Goal: Information Seeking & Learning: Check status

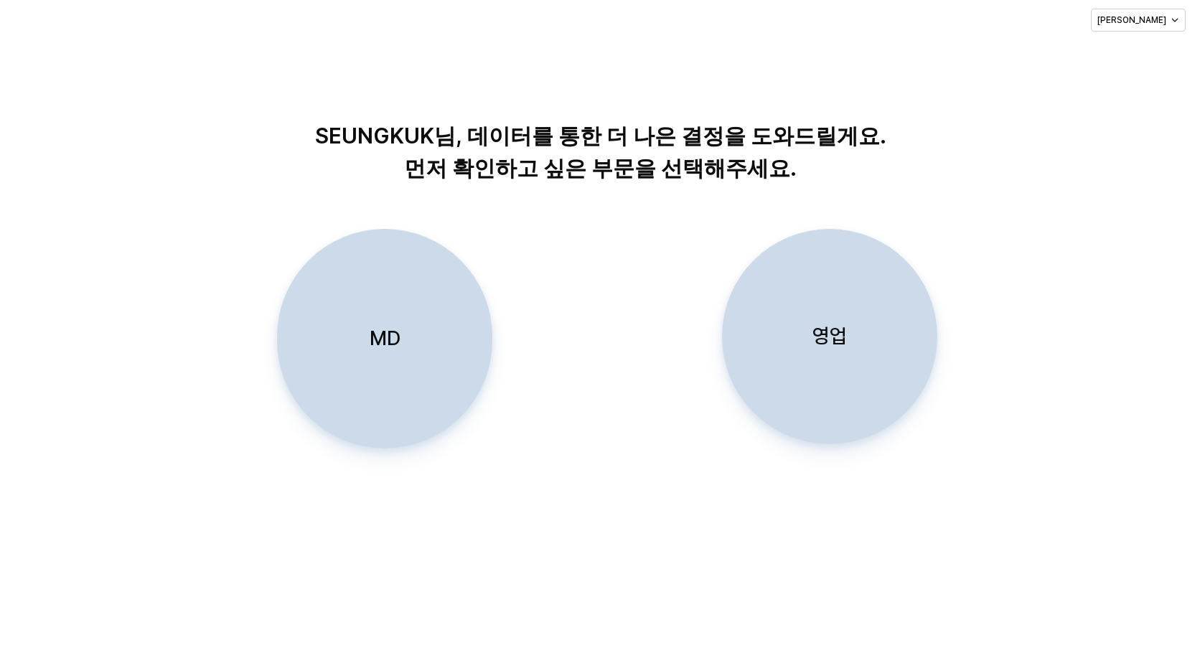
click at [836, 335] on p "영업" at bounding box center [830, 336] width 34 height 27
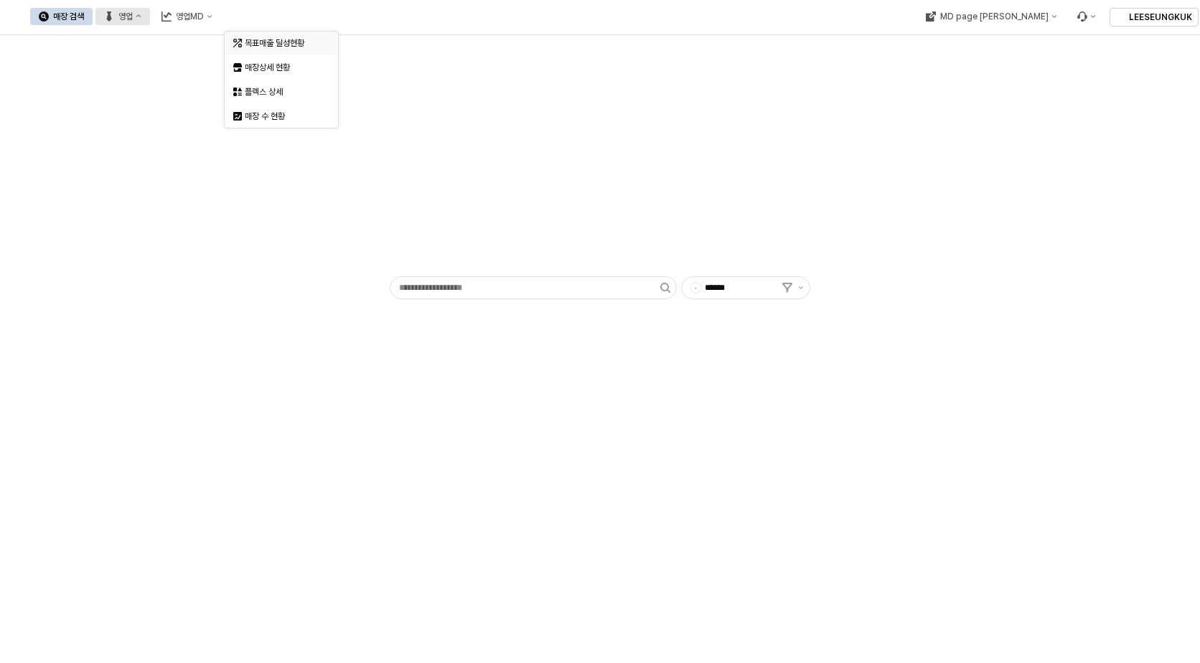
click at [280, 46] on div "목표매출 달성현황" at bounding box center [283, 42] width 76 height 11
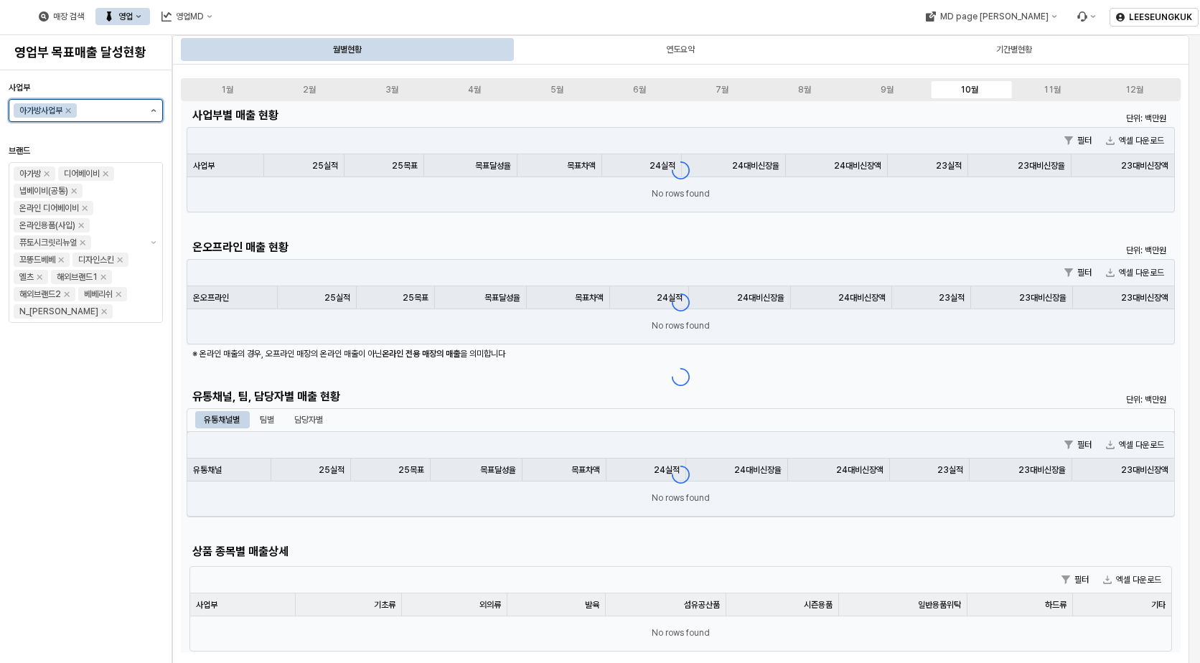
click at [153, 112] on button "제안 사항 표시" at bounding box center [153, 111] width 17 height 22
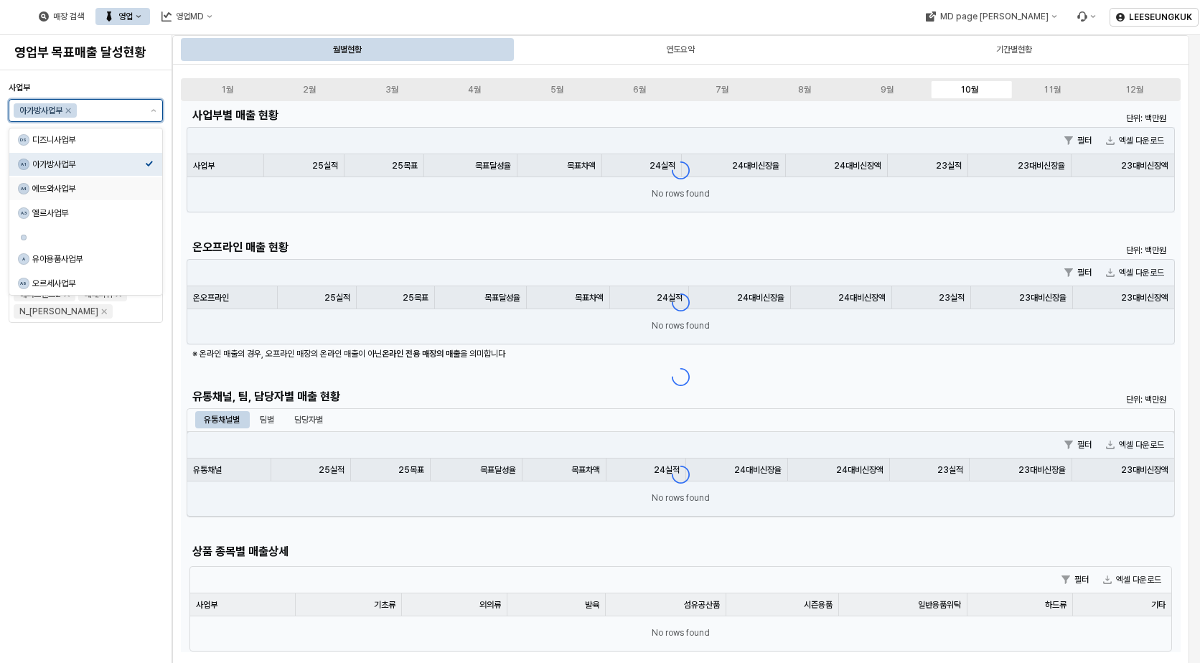
click at [63, 189] on div "에뜨와사업부" at bounding box center [88, 188] width 113 height 11
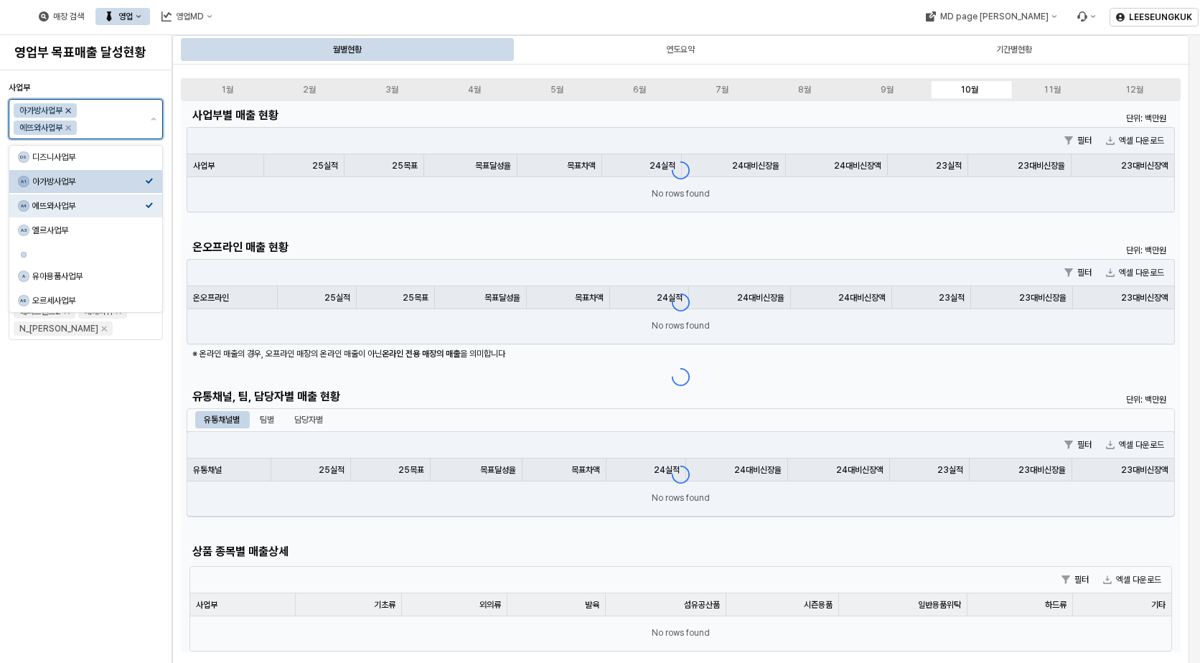
click at [69, 108] on icon "Remove 아가방사업부" at bounding box center [67, 110] width 11 height 11
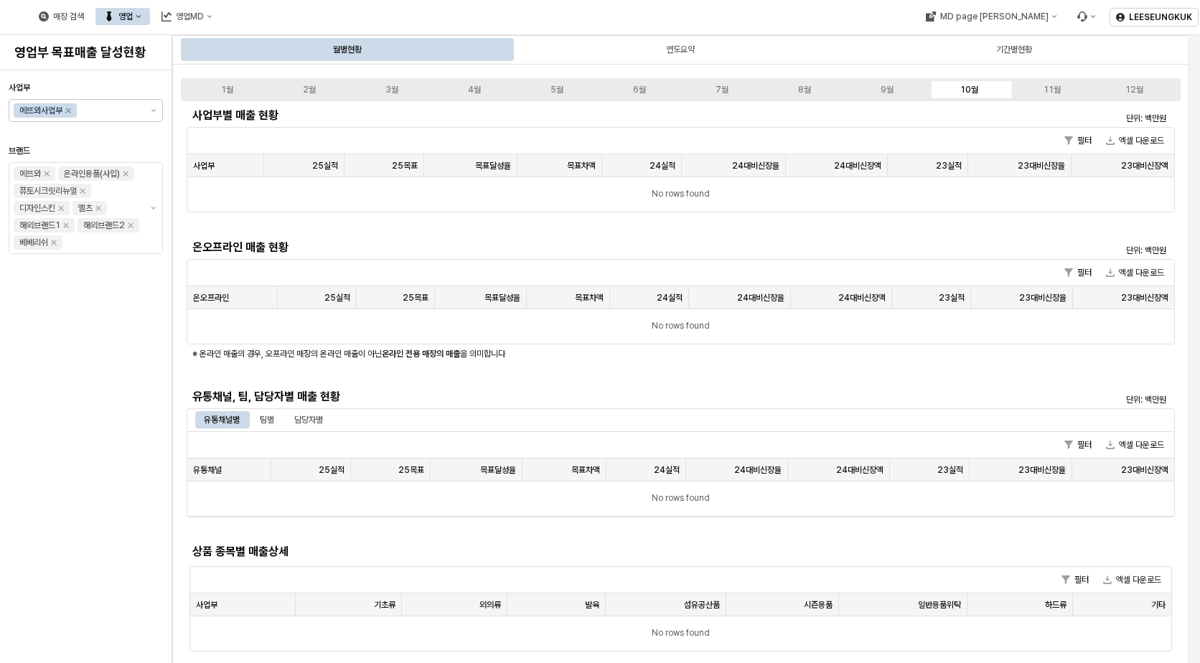
click at [120, 422] on div "사업부 에뜨와사업부 브랜드 에뜨와 온라인용품(사입) 퓨토시크릿리뉴얼 디자인스킨 엘츠 해외브랜드1 해외브랜드2 베베리쉬" at bounding box center [86, 367] width 154 height 582
click at [892, 87] on div "9월" at bounding box center [887, 90] width 13 height 10
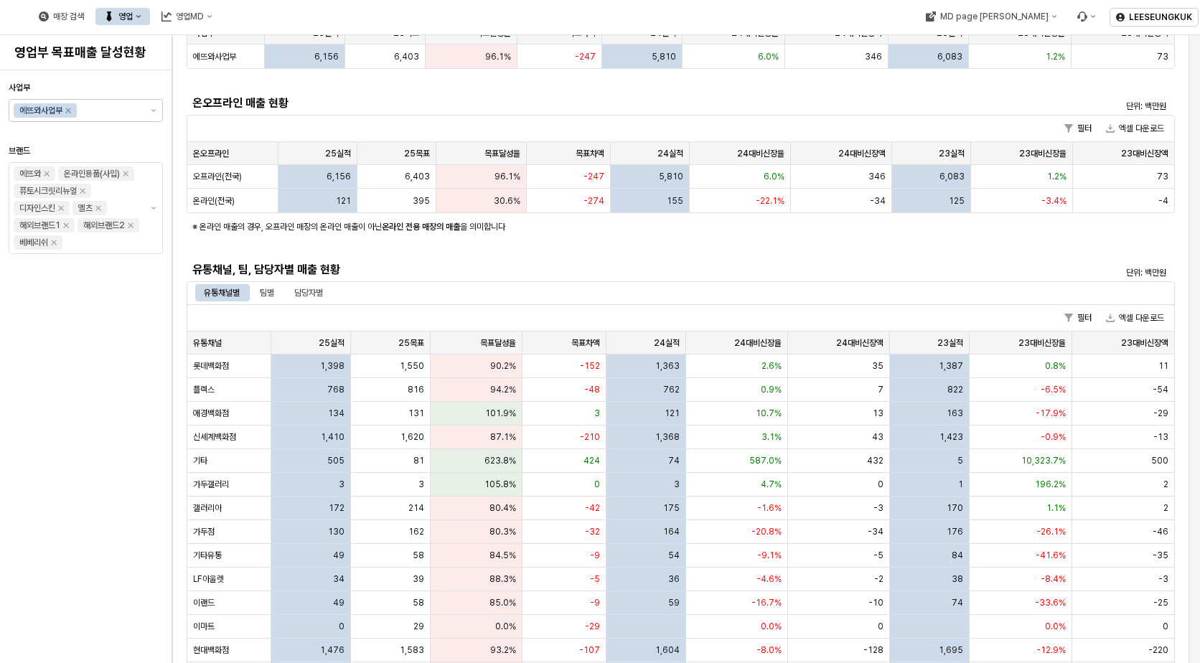
scroll to position [287, 0]
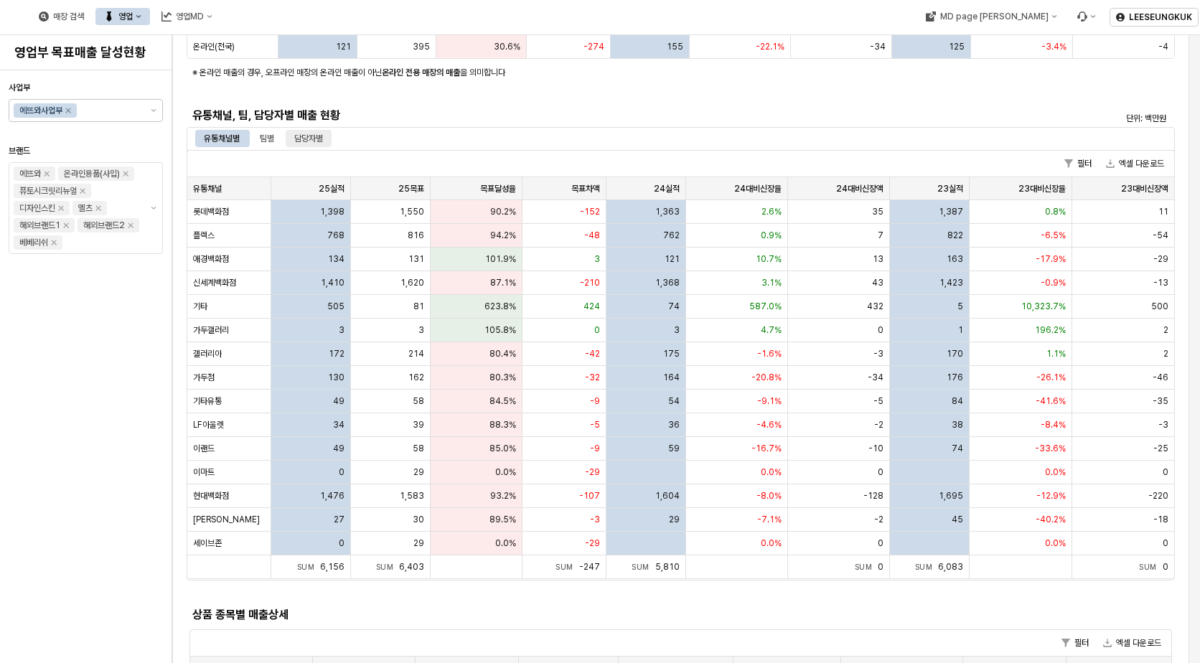
click at [310, 139] on div "담당자별" at bounding box center [308, 138] width 29 height 17
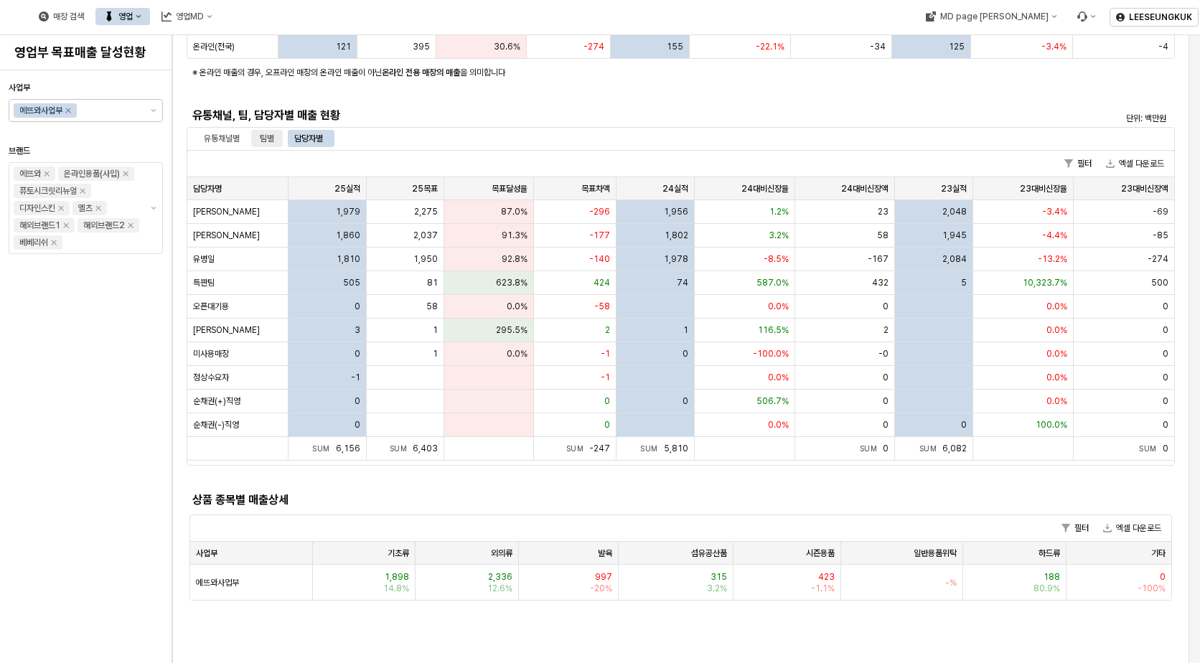
click at [259, 139] on div "팀별" at bounding box center [267, 138] width 32 height 17
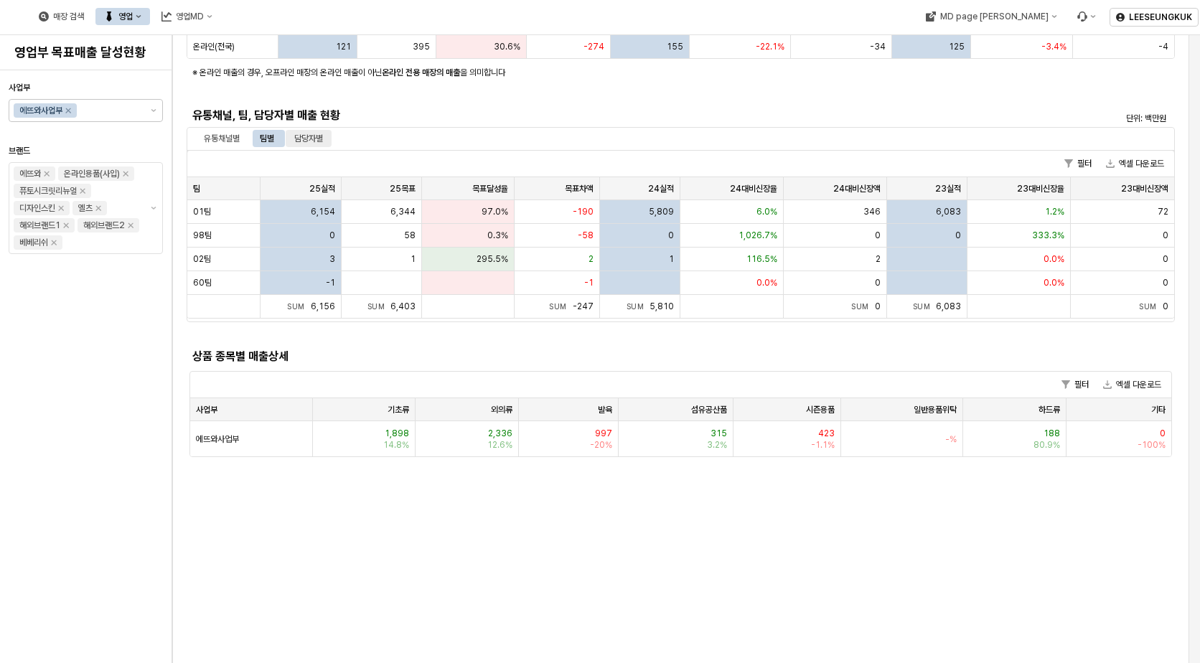
click at [299, 139] on div "담당자별" at bounding box center [308, 138] width 29 height 17
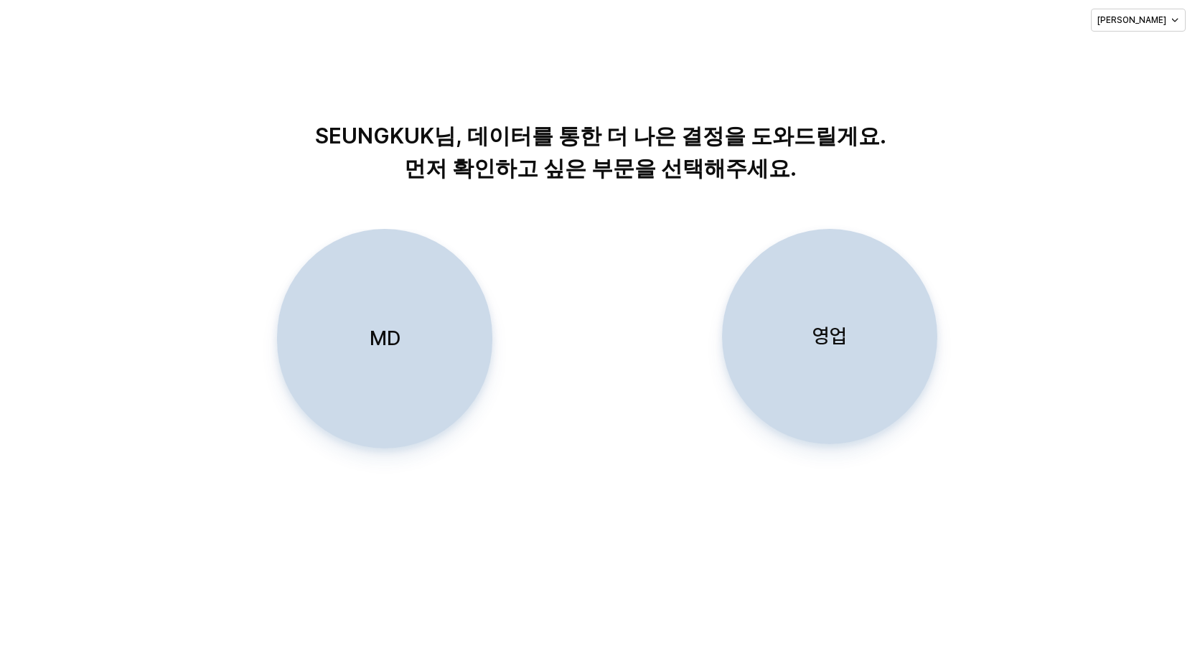
click at [824, 338] on p "영업" at bounding box center [830, 336] width 34 height 27
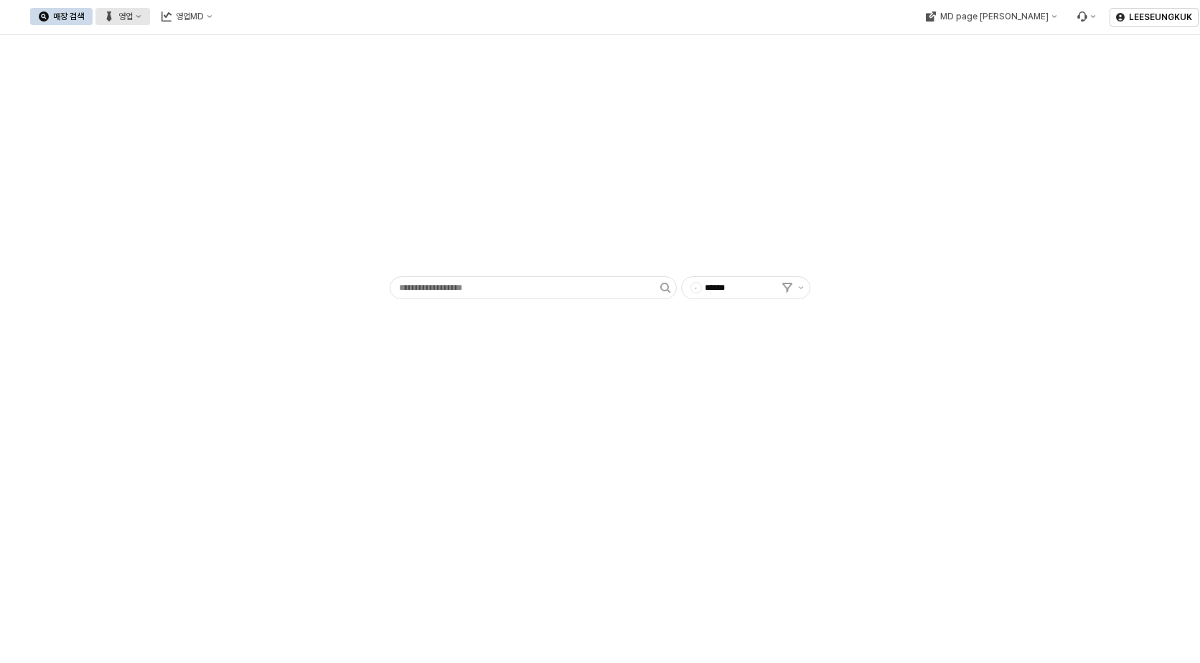
click at [133, 13] on div "영업" at bounding box center [125, 16] width 14 height 10
click at [292, 42] on div "목표매출 달성현황" at bounding box center [283, 42] width 76 height 11
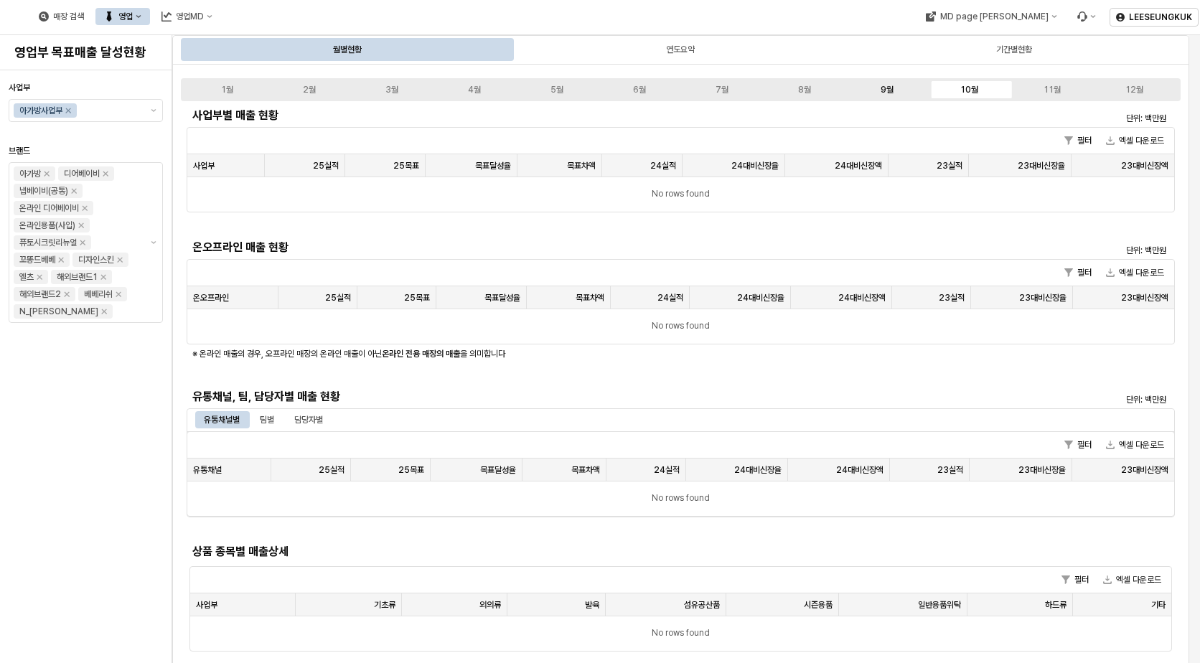
click at [893, 85] on div "9월" at bounding box center [887, 90] width 13 height 10
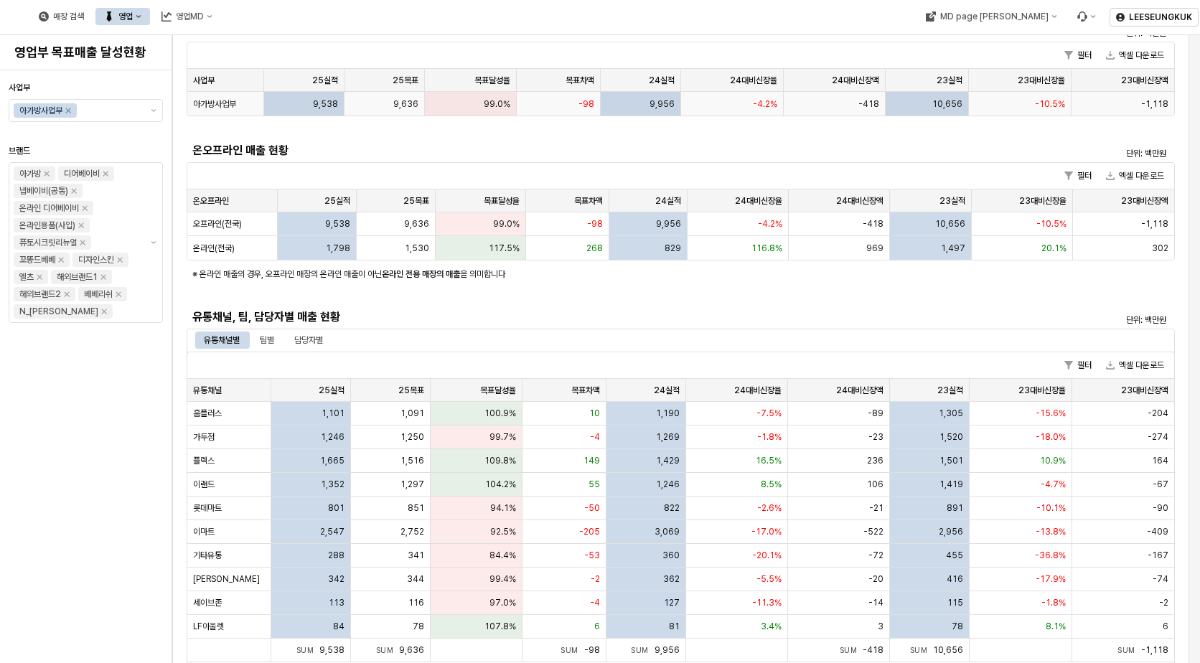
scroll to position [287, 0]
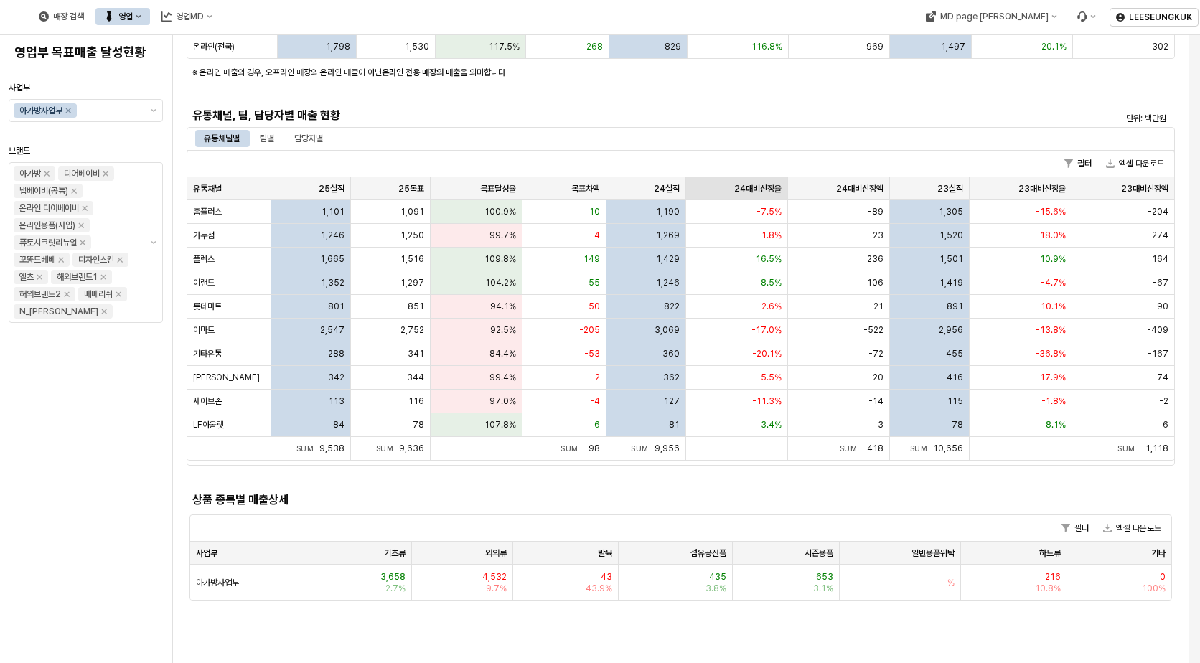
click at [765, 189] on div "24대비신장율 24대비신장율" at bounding box center [737, 188] width 102 height 23
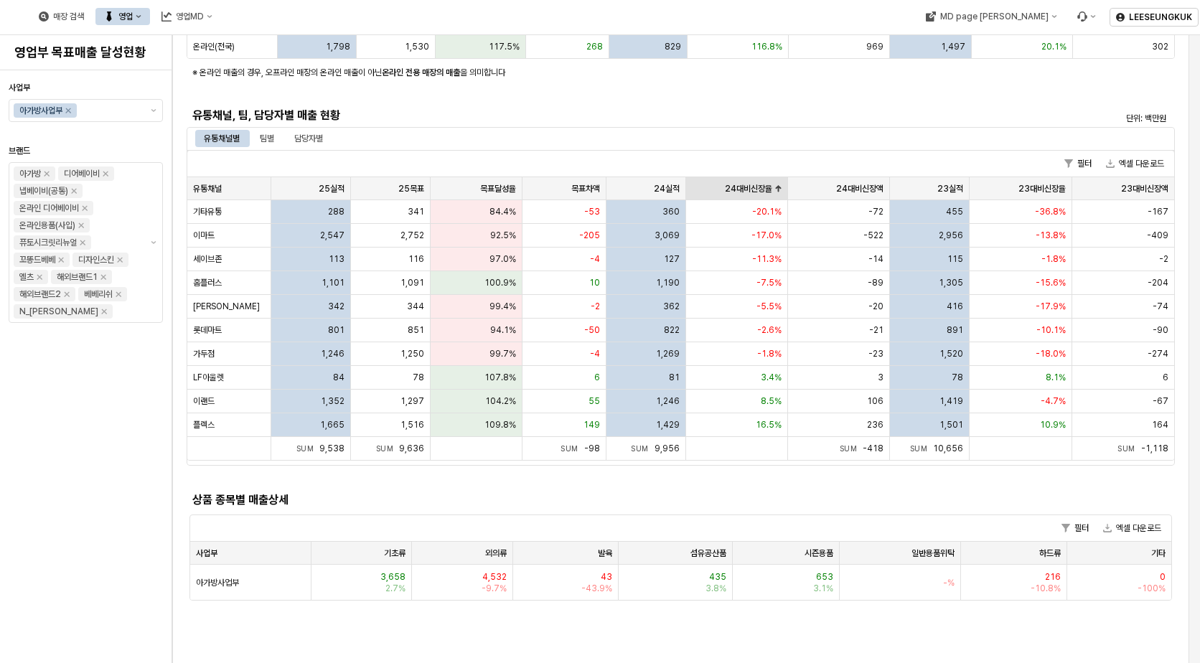
click at [760, 191] on div "24대비신장율 24대비신장율" at bounding box center [737, 188] width 102 height 23
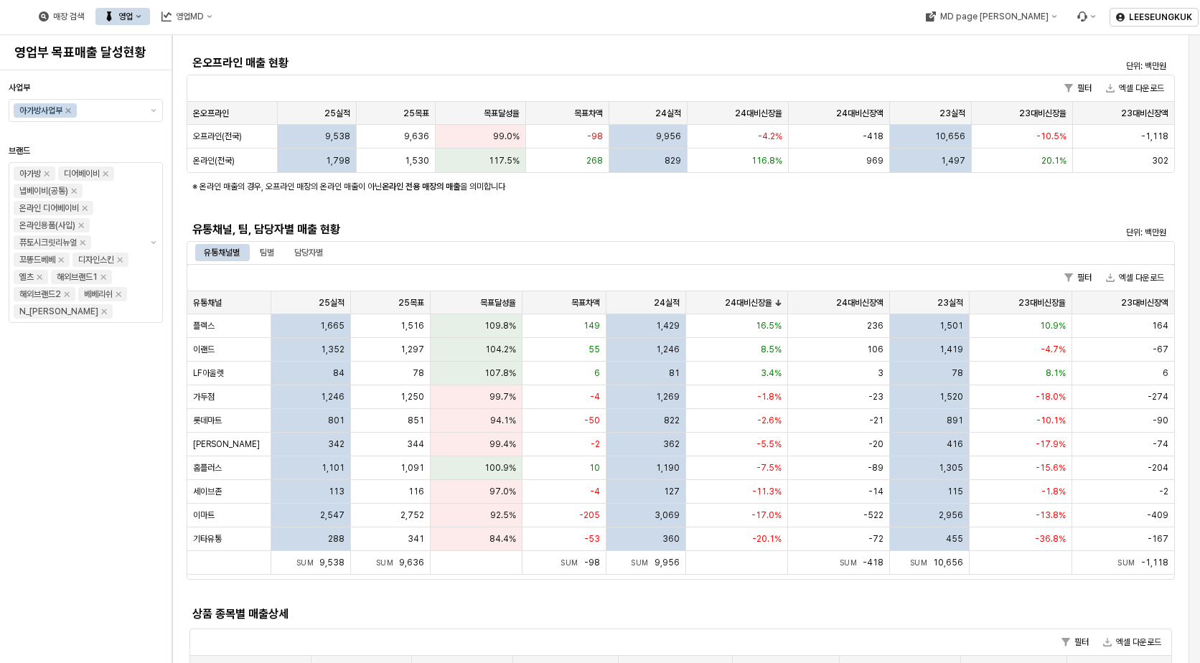
scroll to position [0, 0]
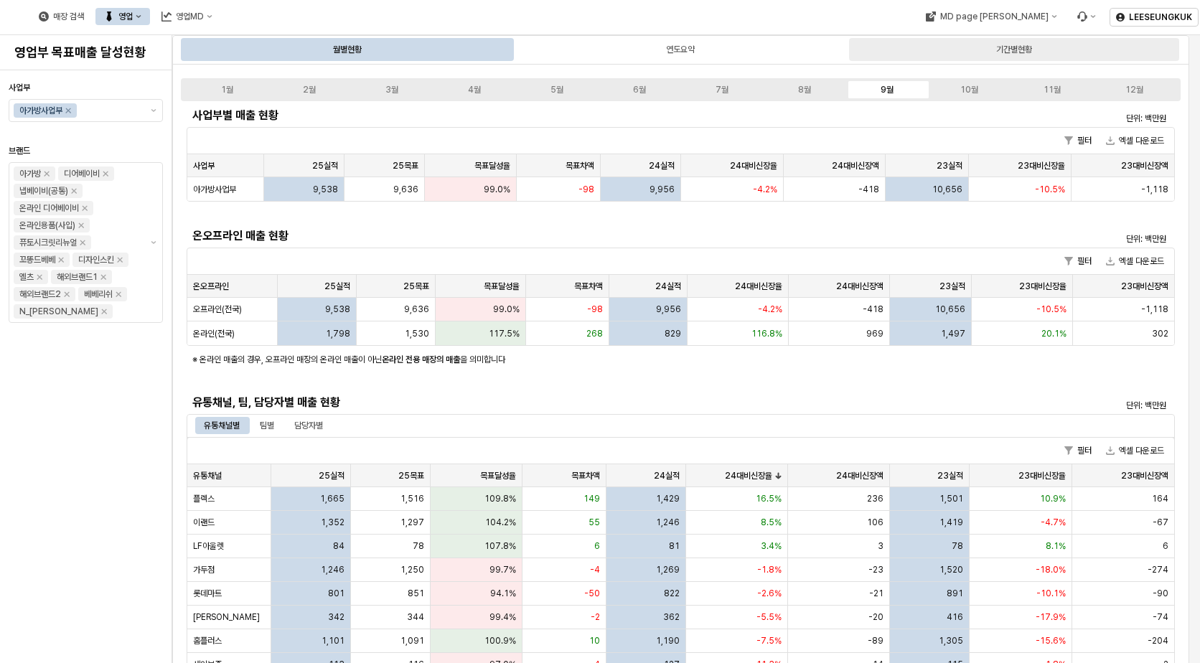
click at [1012, 51] on div "기간별현황" at bounding box center [1014, 49] width 36 height 17
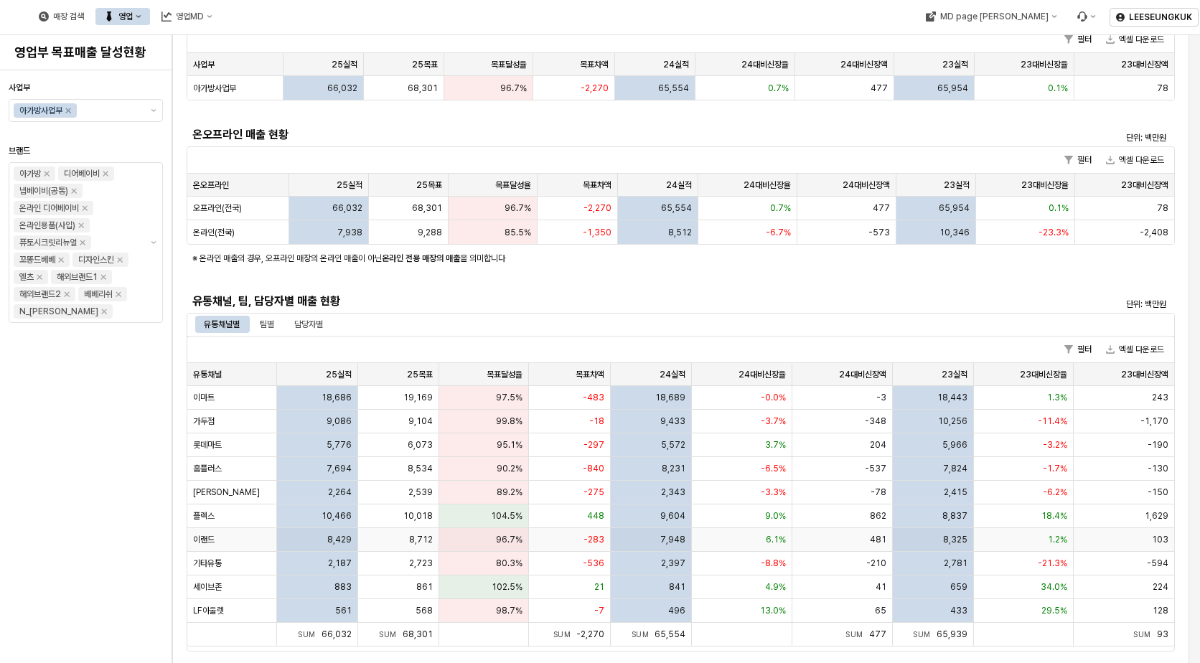
scroll to position [215, 0]
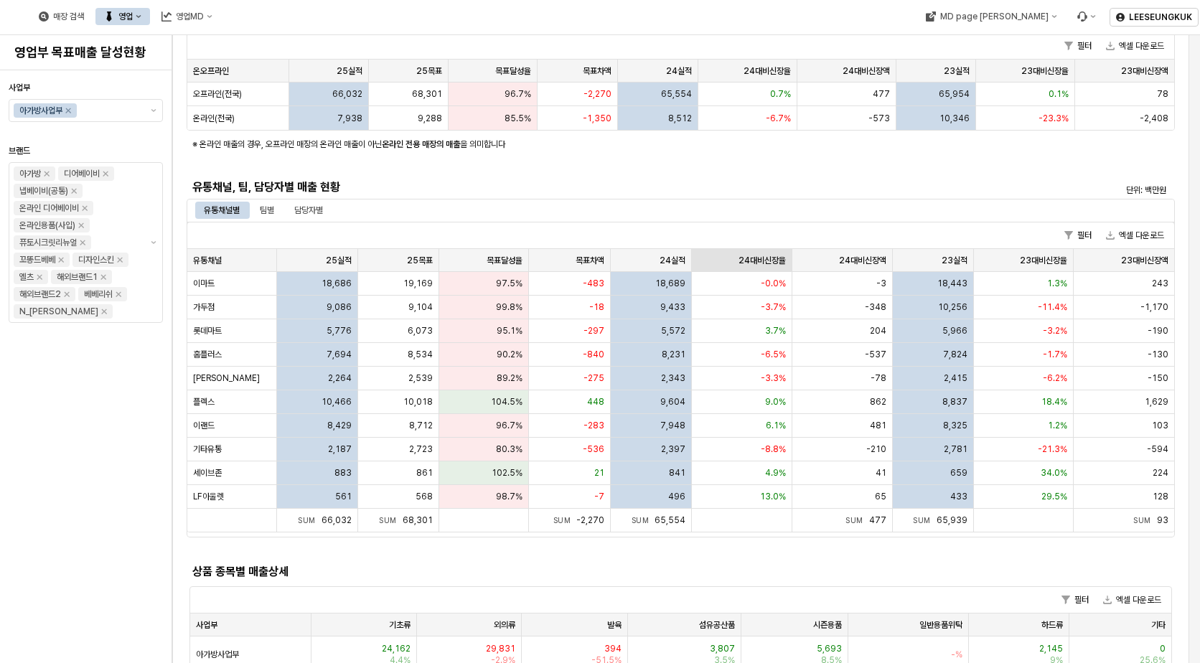
click at [760, 258] on div "24대비신장율 24대비신장율" at bounding box center [742, 260] width 101 height 23
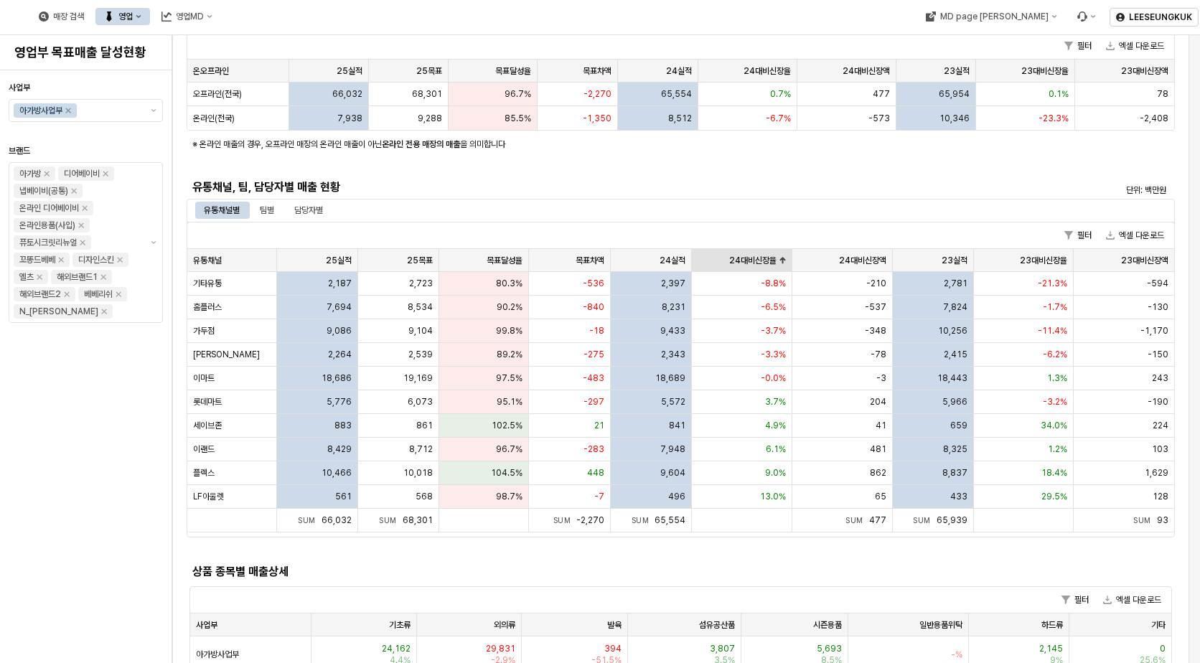
click at [762, 261] on div "24대비신장율 24대비신장율" at bounding box center [742, 260] width 101 height 23
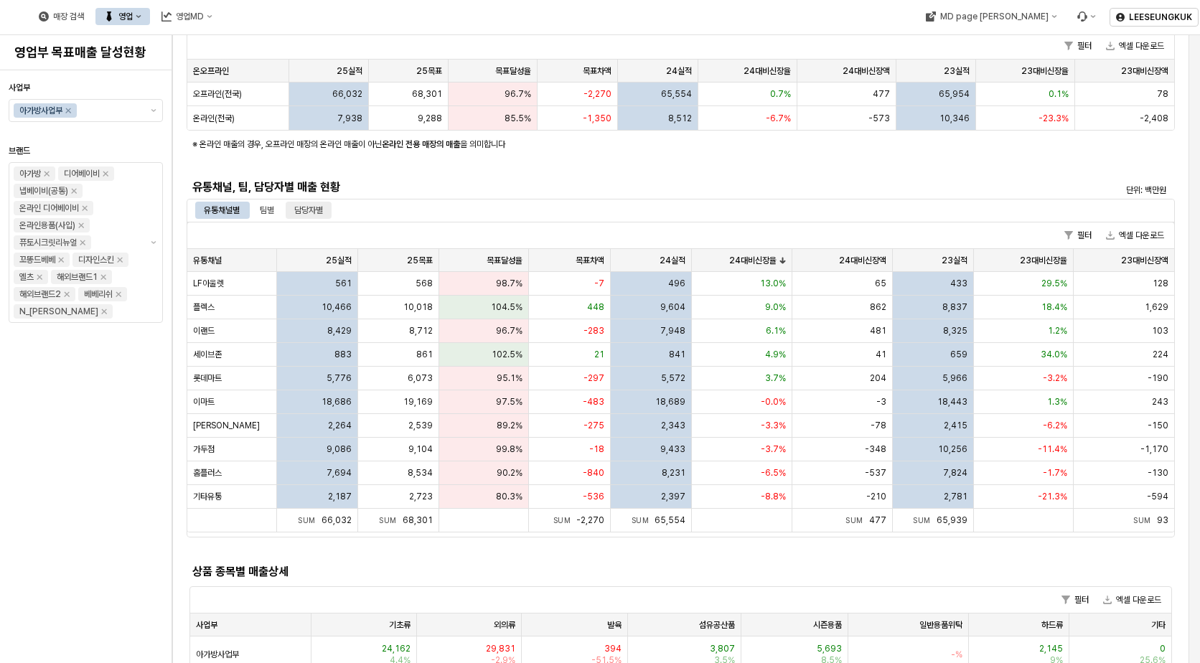
click at [321, 214] on div "담당자별" at bounding box center [308, 210] width 29 height 17
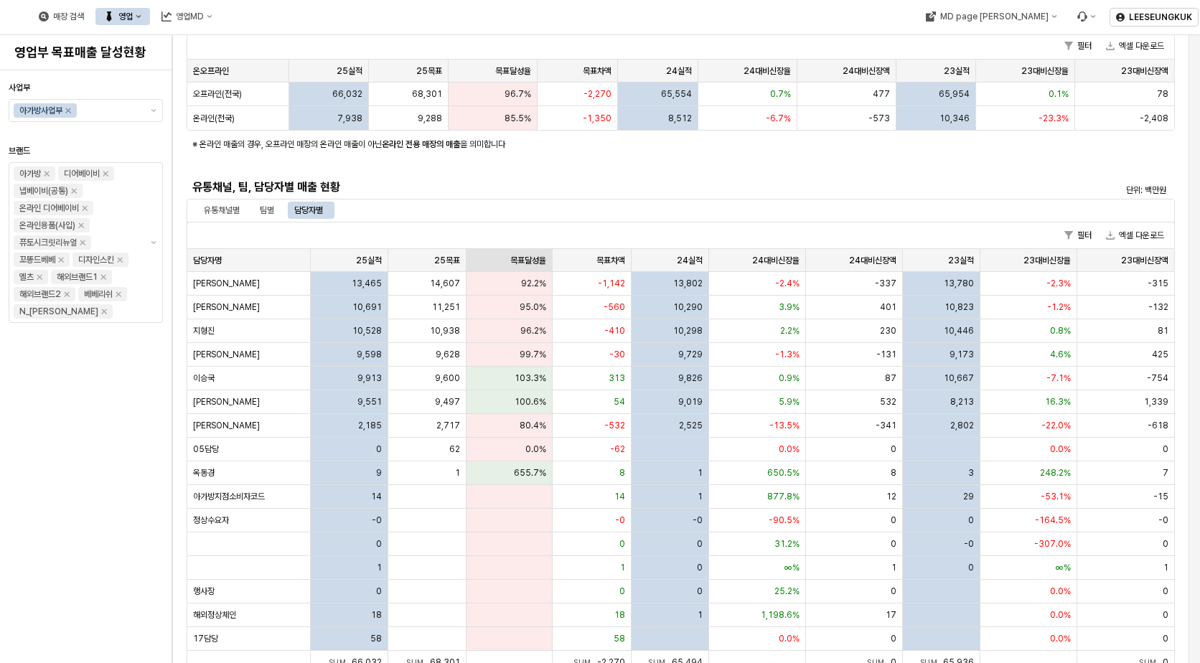
click at [533, 254] on div "목표달성율 목표달성율" at bounding box center [510, 260] width 86 height 23
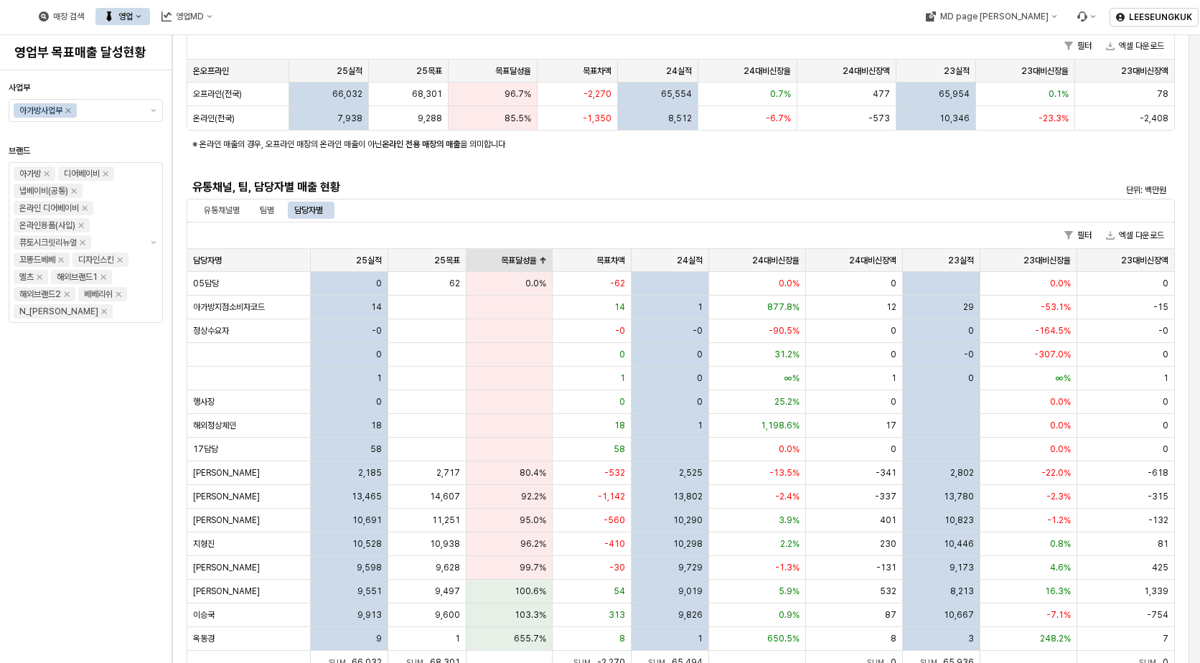
click at [533, 254] on div "목표달성율 목표달성율" at bounding box center [510, 260] width 86 height 23
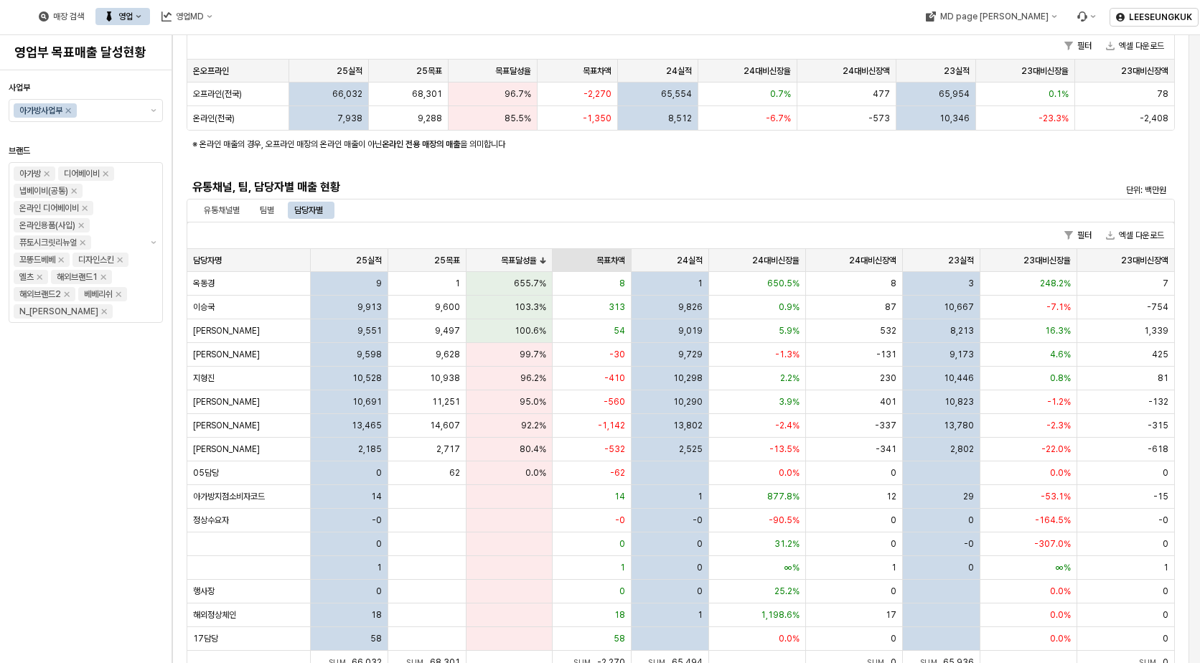
click at [597, 255] on div "목표차액 목표차액" at bounding box center [592, 260] width 79 height 23
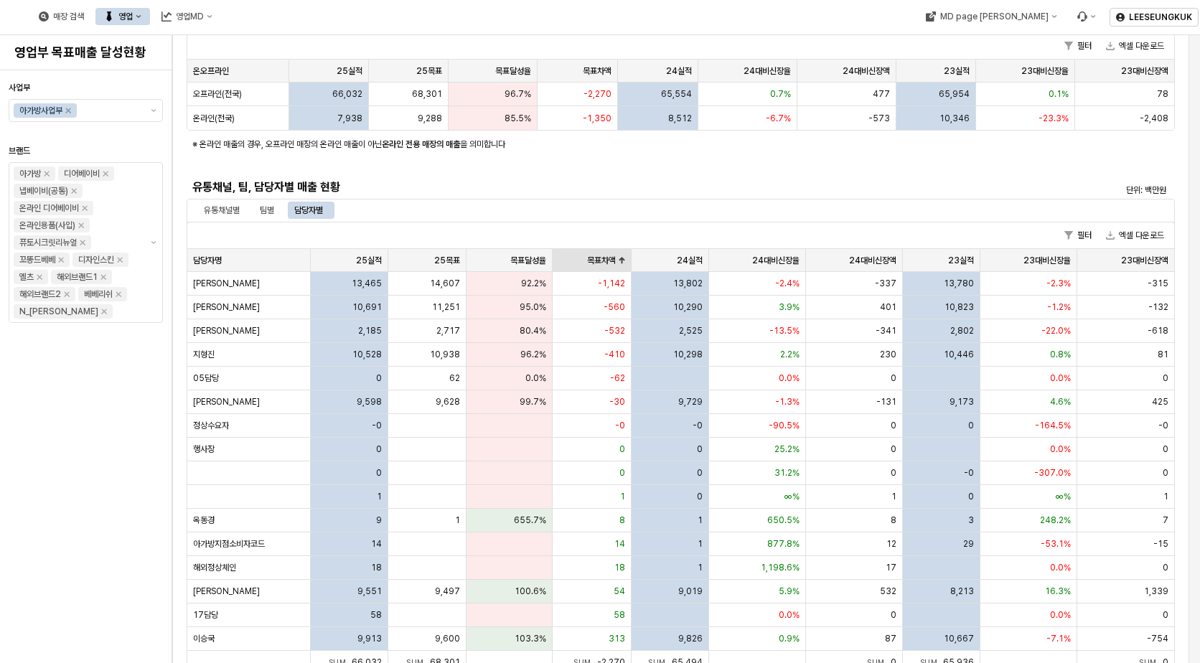
click at [597, 255] on div "목표차액 목표차액" at bounding box center [592, 260] width 79 height 23
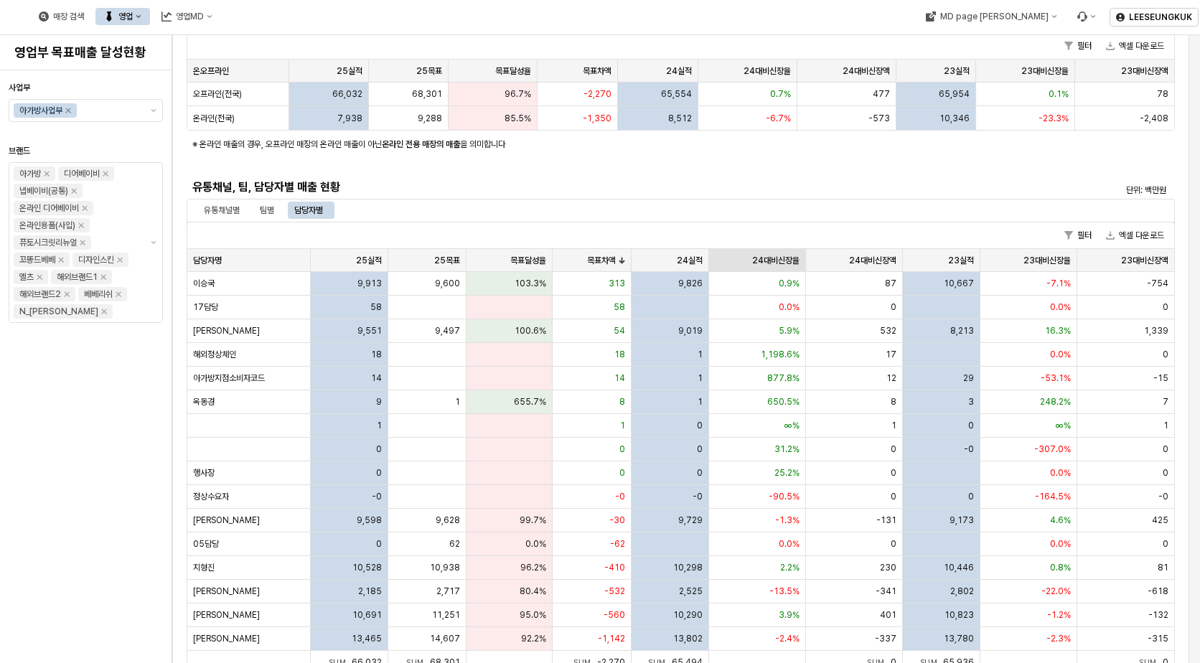
click at [754, 254] on div "24대비신장율 24대비신장율" at bounding box center [757, 260] width 97 height 23
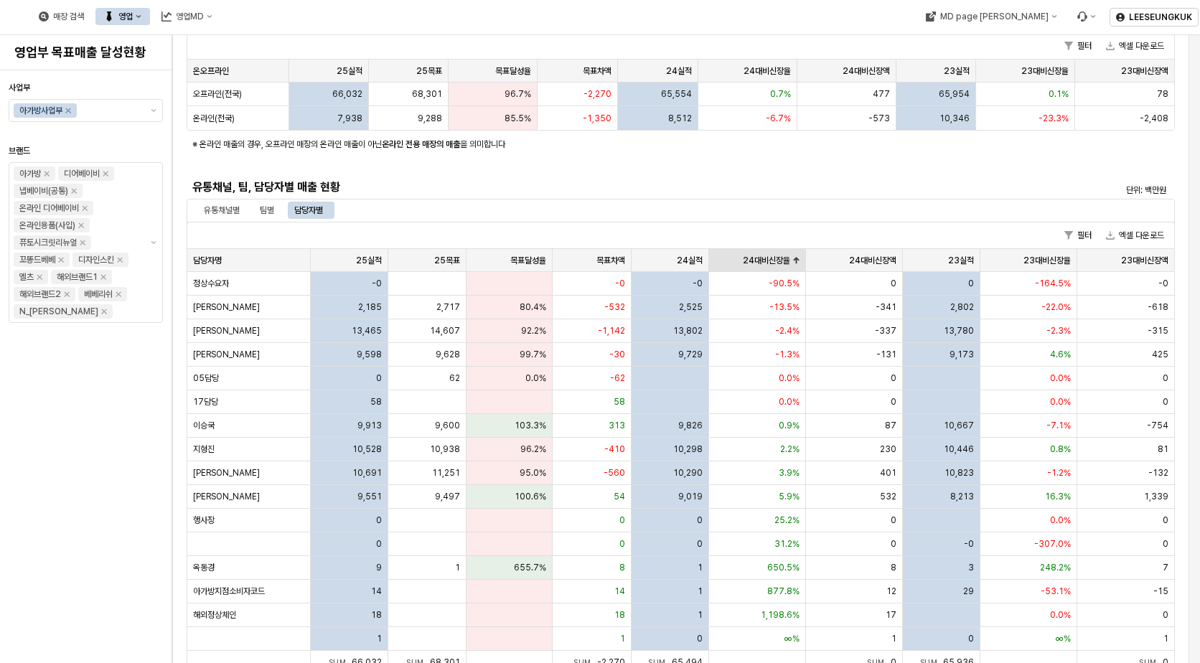
click at [755, 254] on div "24대비신장율 24대비신장율" at bounding box center [757, 260] width 97 height 23
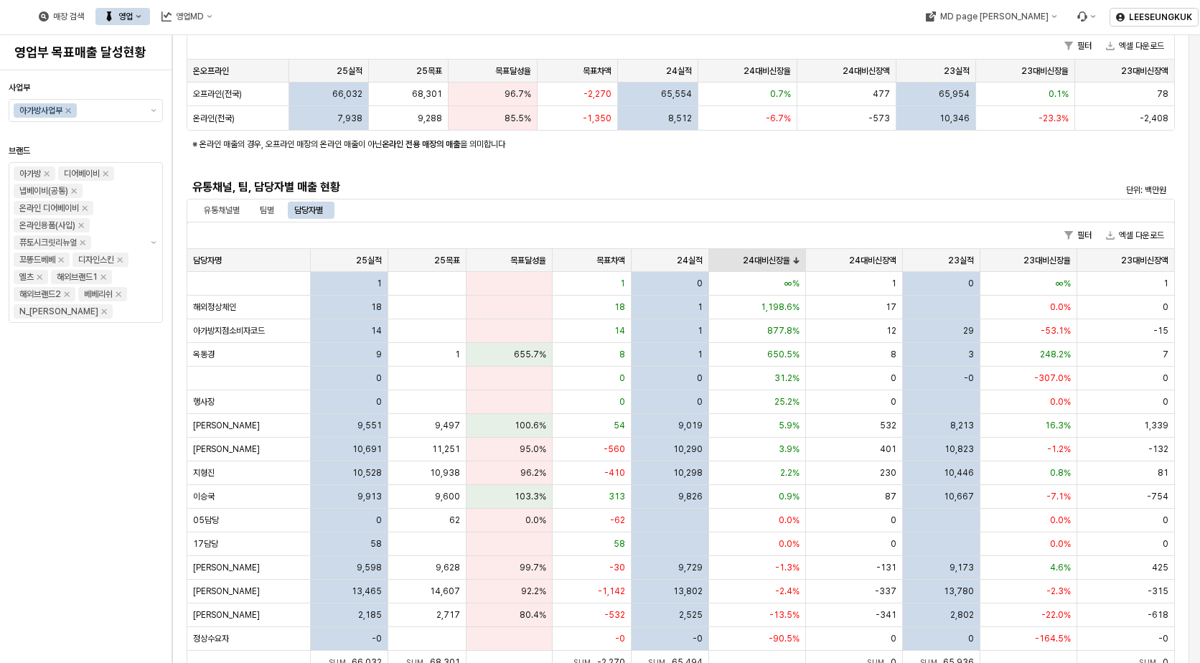
click at [755, 254] on div "24대비신장율 24대비신장율" at bounding box center [757, 260] width 97 height 23
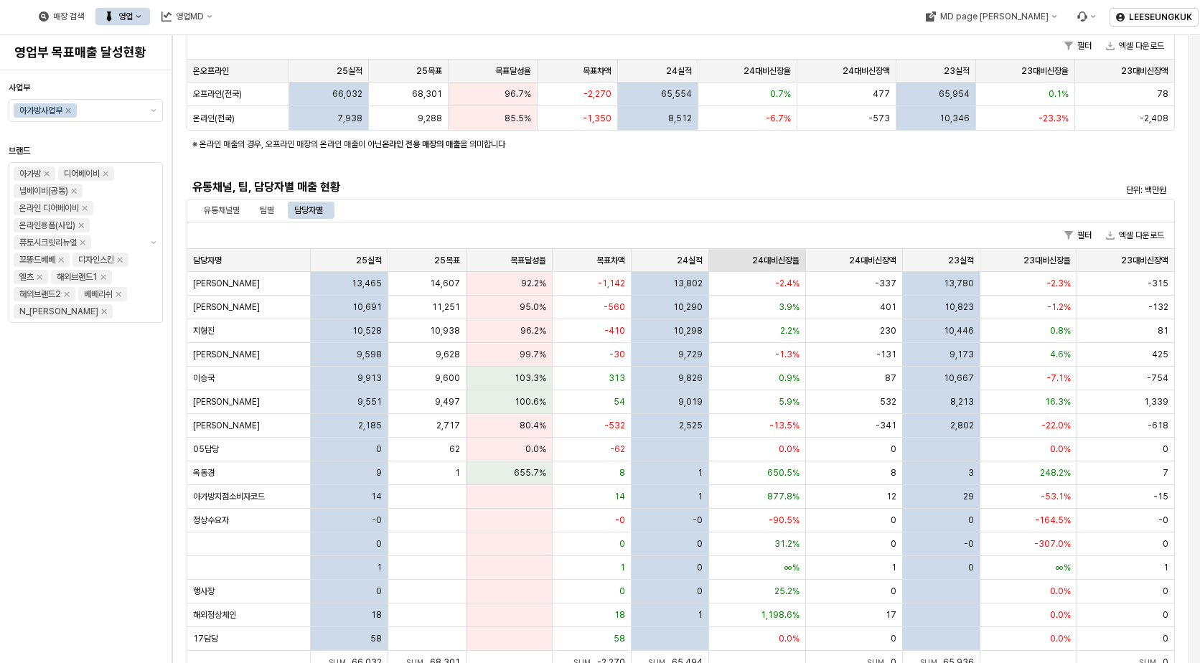
click at [755, 254] on div "24대비신장율 24대비신장율" at bounding box center [757, 260] width 97 height 23
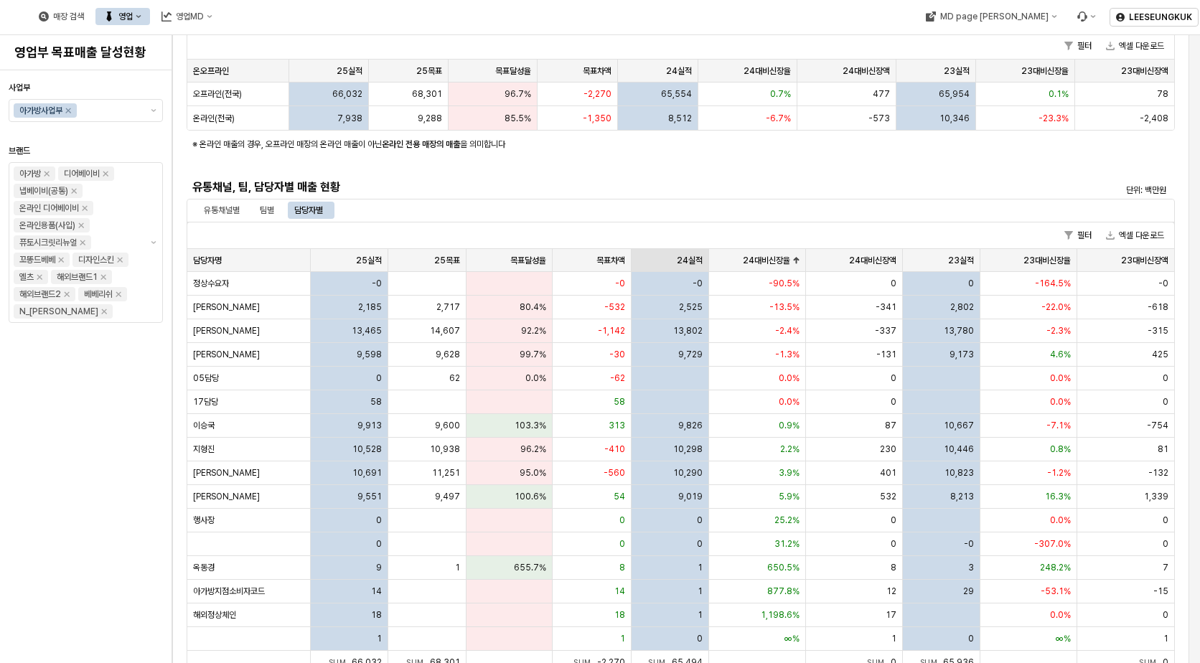
click at [673, 254] on div "24실적 24실적" at bounding box center [671, 260] width 78 height 23
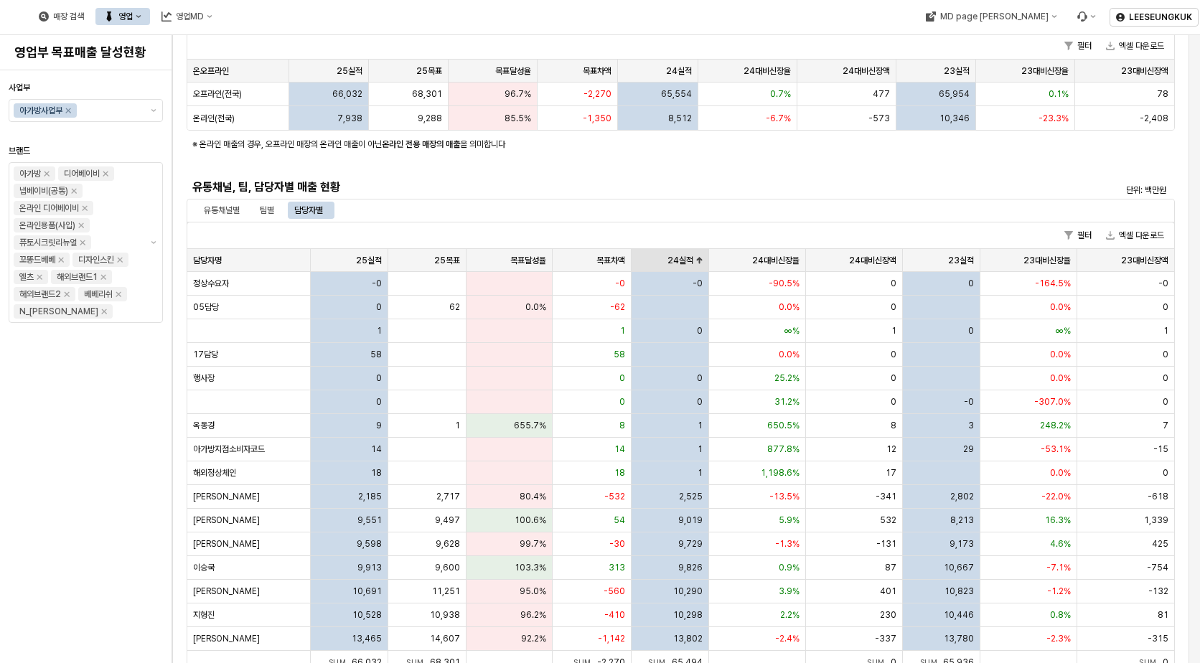
click at [680, 261] on div "담당자명 담당자명 25실적 25실적 25목표 25목표 목표달성율 목표달성율 목표차액 목표차액 24실적 24실적 24대비신장율 24대비신장율 2…" at bounding box center [680, 260] width 987 height 23
click at [681, 257] on div "24실적 24실적" at bounding box center [671, 260] width 78 height 23
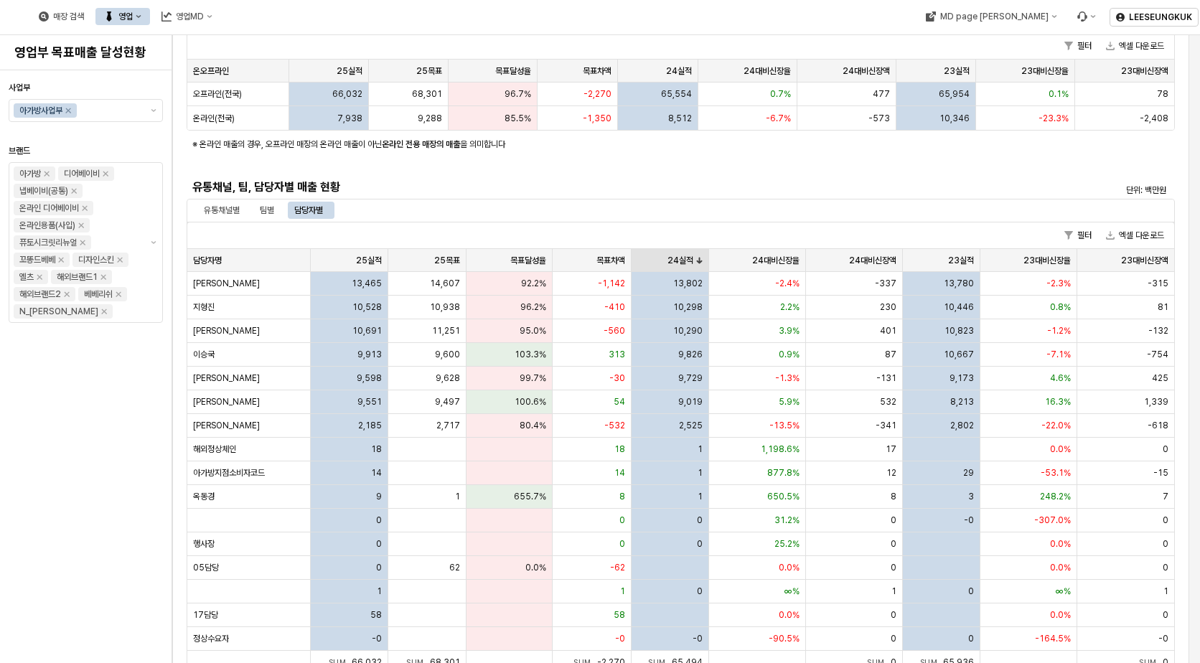
click at [681, 256] on div "24실적 24실적" at bounding box center [671, 260] width 78 height 23
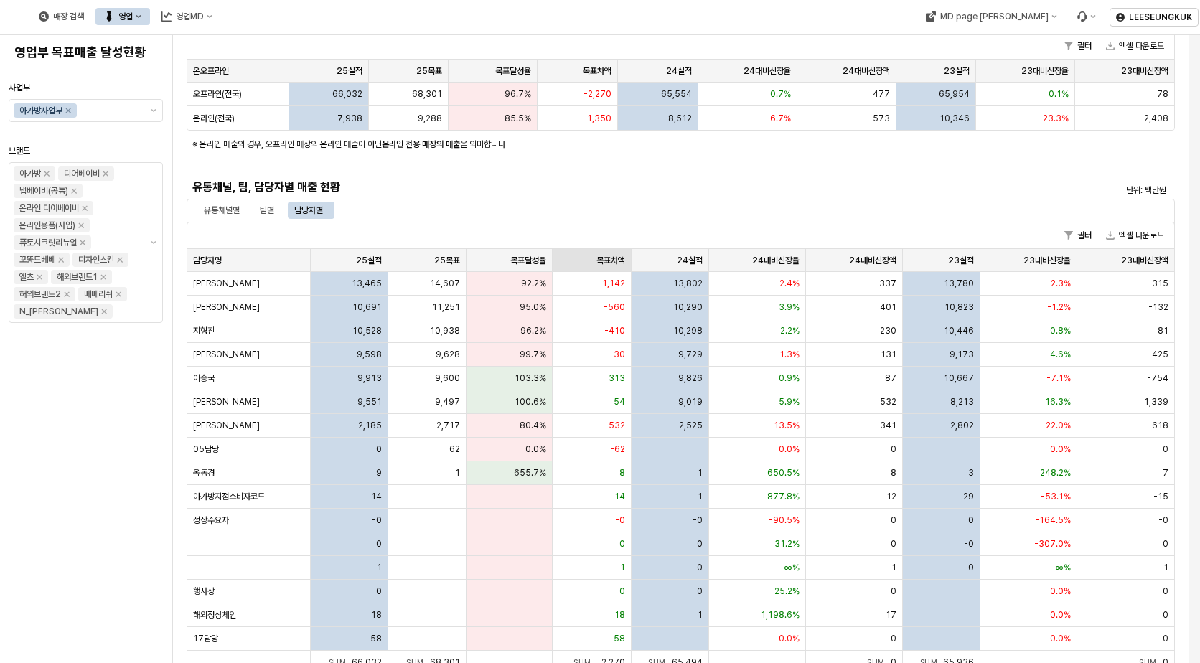
click at [610, 256] on div "목표차액 목표차액" at bounding box center [592, 260] width 79 height 23
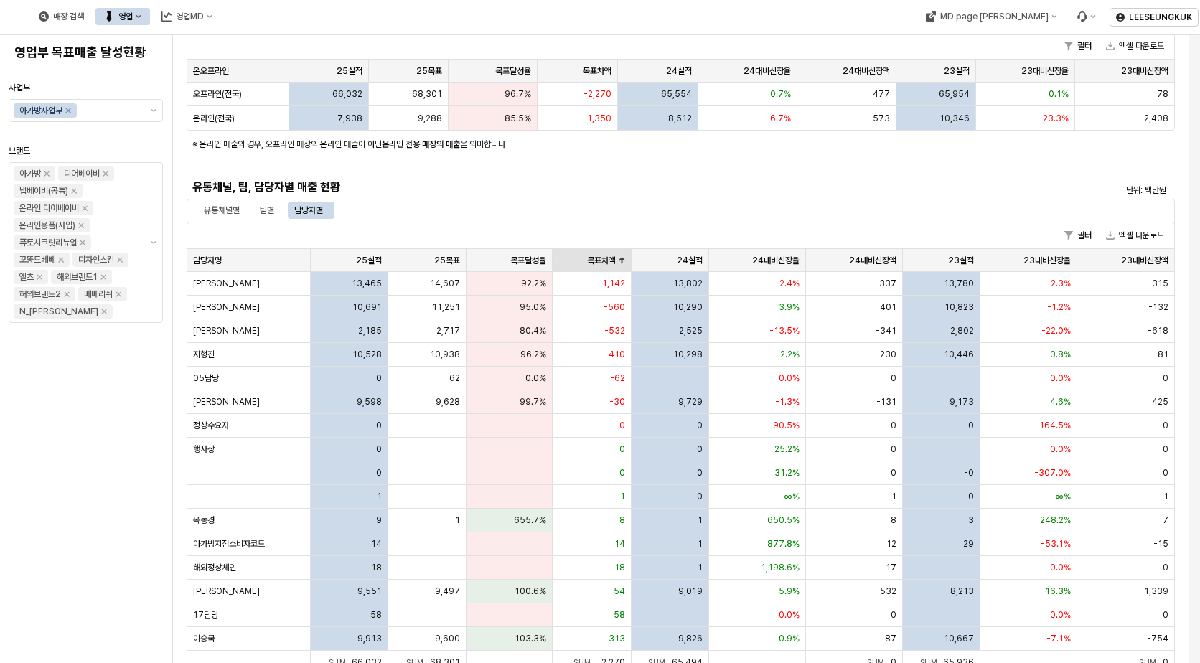
click at [615, 256] on div "목표차액 목표차액" at bounding box center [592, 260] width 79 height 23
